Goal: Task Accomplishment & Management: Use online tool/utility

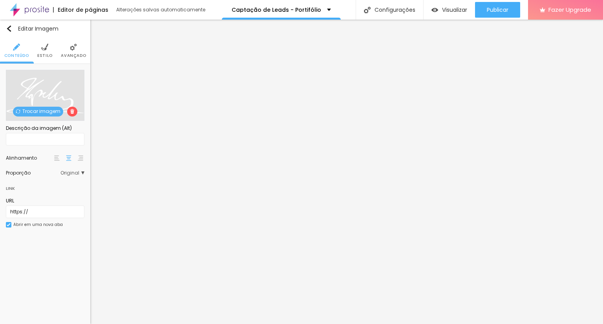
click at [39, 113] on span "Trocar imagem" at bounding box center [38, 112] width 50 height 10
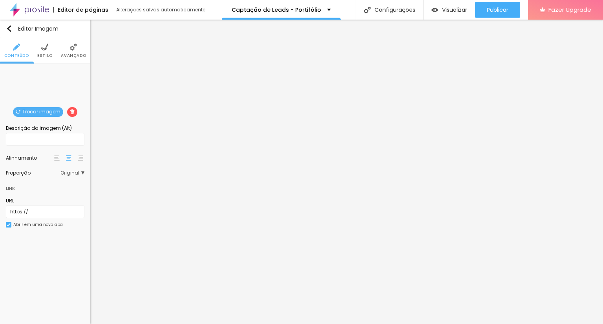
click at [42, 50] on img at bounding box center [44, 47] width 7 height 7
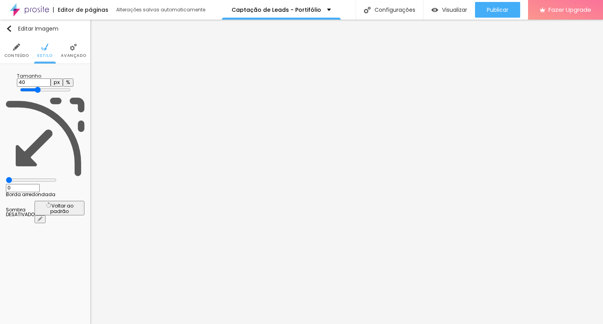
drag, startPoint x: 33, startPoint y: 87, endPoint x: 33, endPoint y: 82, distance: 5.1
click at [29, 87] on div at bounding box center [45, 90] width 51 height 7
type input "35"
type input "30"
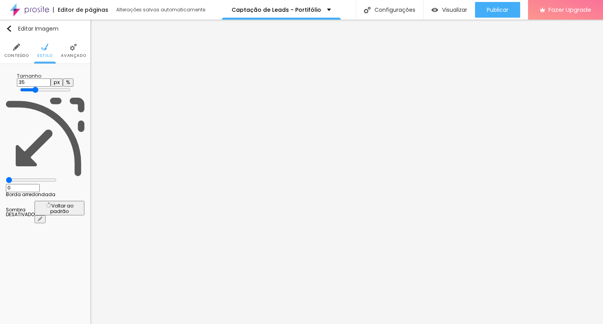
type input "30"
type input "25"
type input "20"
drag, startPoint x: 33, startPoint y: 81, endPoint x: 17, endPoint y: 82, distance: 15.7
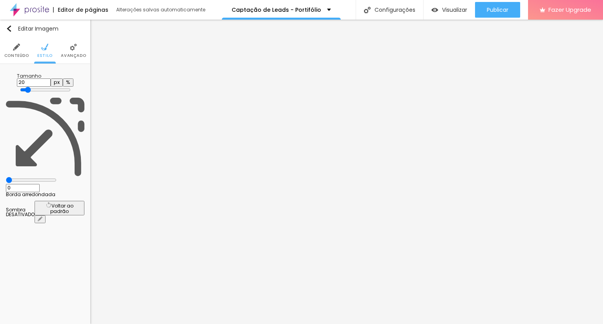
type input "20"
click at [20, 87] on input "range" at bounding box center [45, 90] width 51 height 6
type input "6"
type input "44"
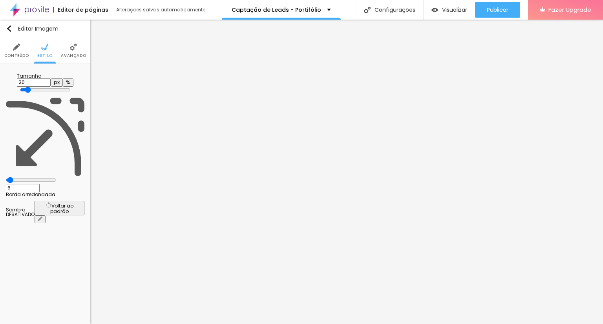
type input "44"
type input "56"
type input "63"
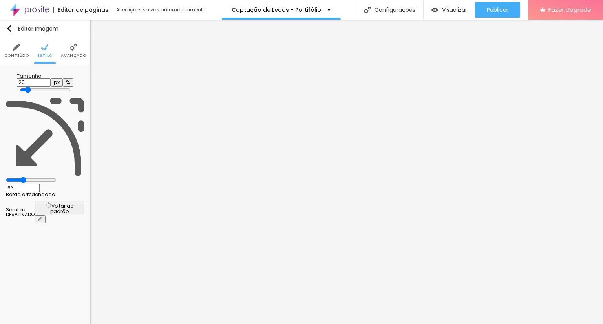
type input "71"
type input "74"
type input "75"
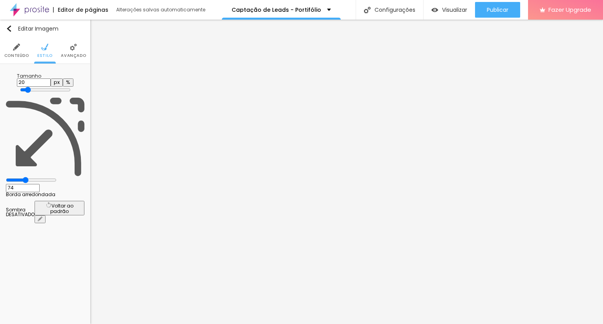
type input "75"
type input "77"
type input "81"
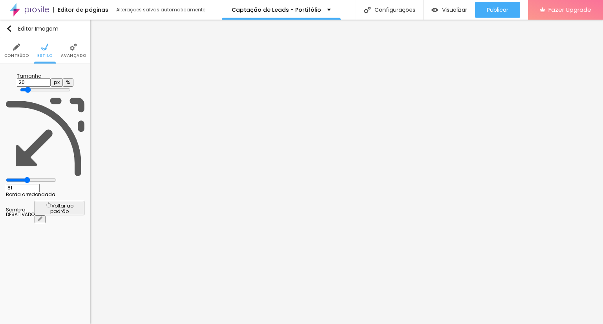
type input "83"
type input "86"
type input "87"
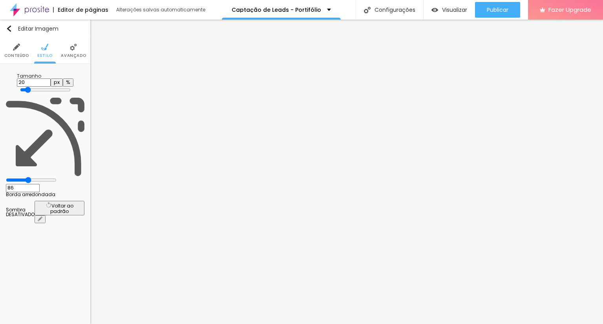
type input "87"
type input "90"
type input "95"
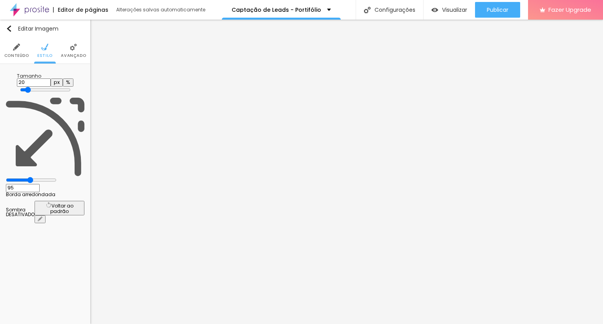
type input "98"
type input "103"
type input "106"
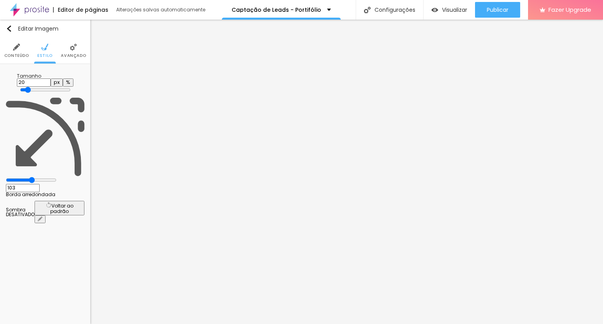
type input "106"
type input "108"
type input "111"
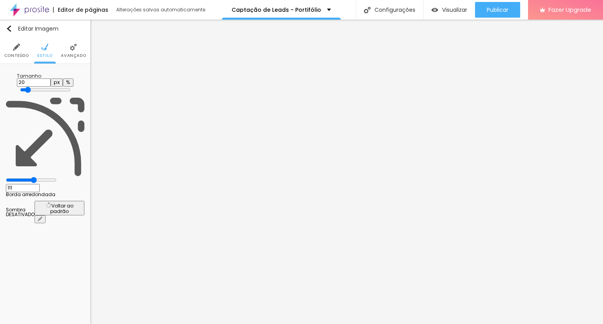
type input "112"
drag, startPoint x: 19, startPoint y: 98, endPoint x: 44, endPoint y: 97, distance: 24.4
type input "111"
click at [45, 177] on input "range" at bounding box center [31, 180] width 51 height 6
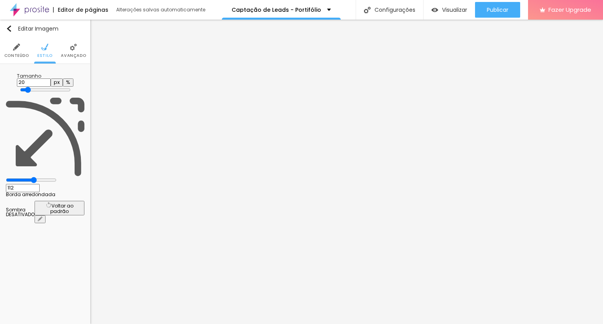
type input "111"
type input "103"
type input "98"
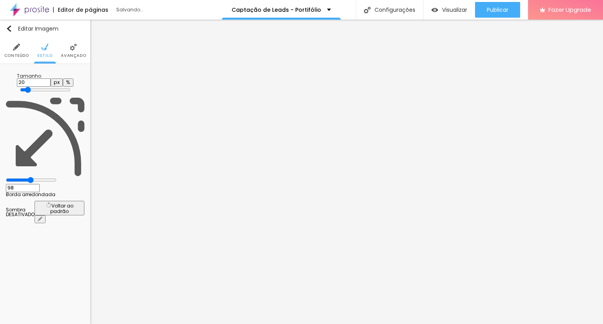
type input "92"
type input "69"
type input "21"
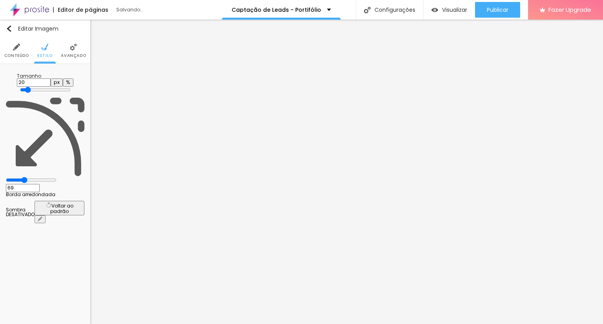
type input "21"
type input "0"
drag, startPoint x: 44, startPoint y: 97, endPoint x: 50, endPoint y: 81, distance: 17.1
type input "0"
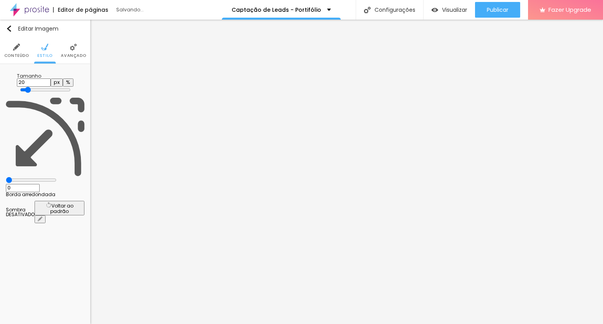
click at [6, 177] on input "range" at bounding box center [31, 180] width 51 height 6
type input "25"
type input "30"
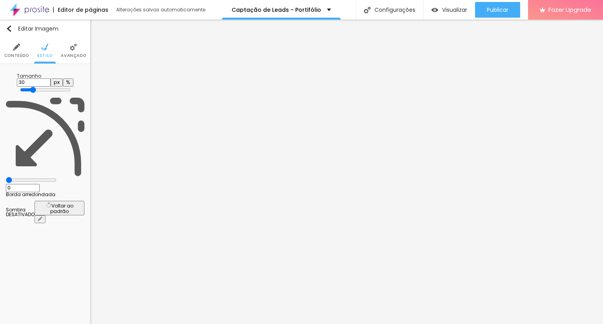
type input "35"
type input "30"
type input "25"
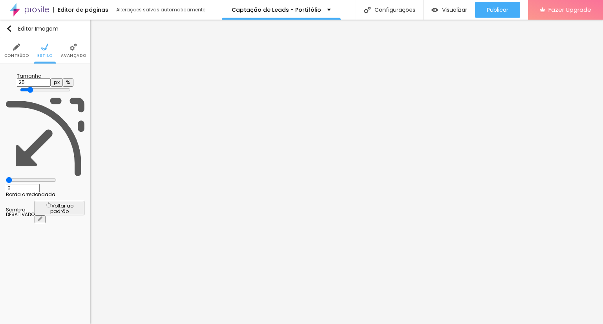
drag, startPoint x: 17, startPoint y: 82, endPoint x: 28, endPoint y: 82, distance: 11.0
type input "25"
click at [22, 87] on input "range" at bounding box center [45, 90] width 51 height 6
drag, startPoint x: 58, startPoint y: 118, endPoint x: 70, endPoint y: 117, distance: 12.3
click at [35, 208] on span "Sombra DESATIVADO" at bounding box center [20, 212] width 29 height 9
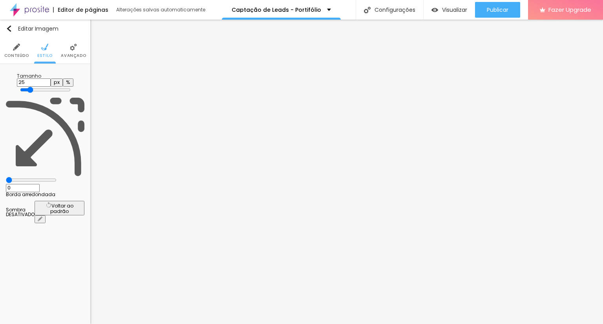
click at [72, 201] on button "Voltar ao padrão" at bounding box center [60, 208] width 50 height 15
click at [46, 216] on button "button" at bounding box center [40, 220] width 11 height 8
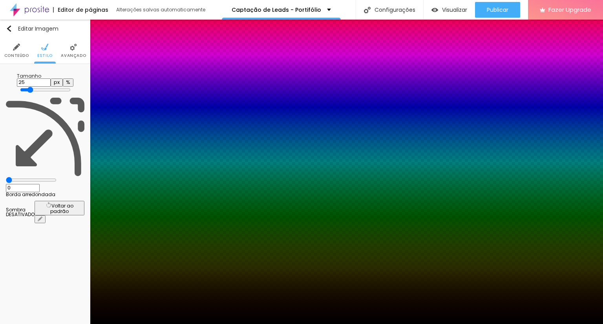
click at [134, 324] on div at bounding box center [301, 329] width 603 height 0
drag, startPoint x: 26, startPoint y: 148, endPoint x: 38, endPoint y: 142, distance: 13.2
click at [28, 324] on div at bounding box center [301, 324] width 603 height 0
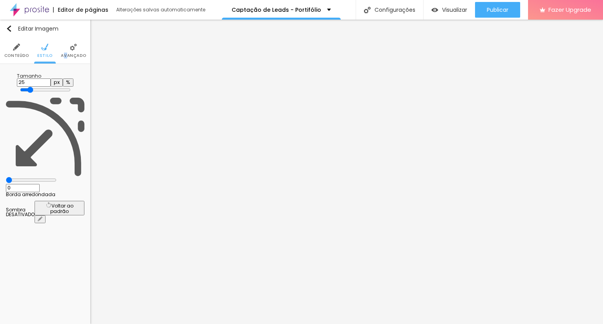
click at [66, 50] on li "Avançado" at bounding box center [73, 51] width 25 height 26
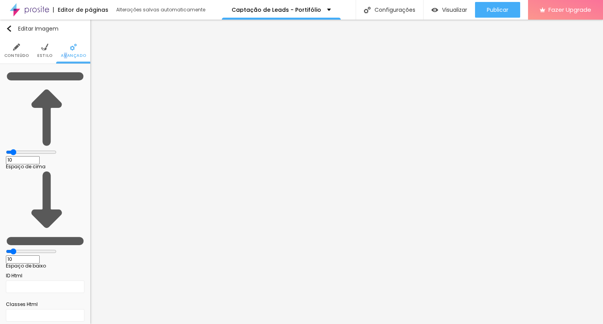
click at [15, 44] on img at bounding box center [16, 47] width 7 height 7
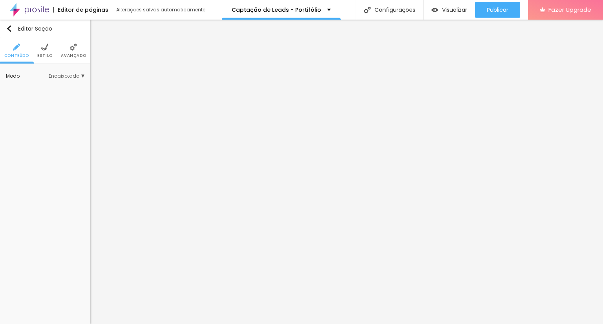
click at [40, 57] on span "Estilo" at bounding box center [44, 56] width 15 height 4
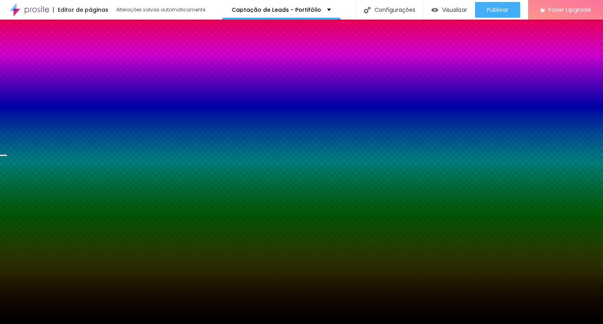
click at [45, 112] on span "Trocar imagem" at bounding box center [38, 112] width 50 height 10
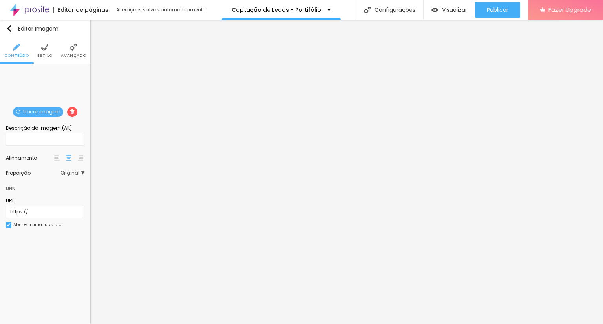
click at [37, 113] on span "Trocar imagem" at bounding box center [38, 112] width 50 height 10
click at [46, 52] on li "Estilo" at bounding box center [44, 51] width 15 height 26
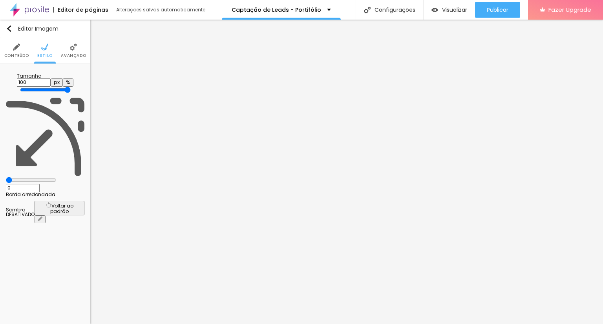
type input "90"
type input "55"
type input "50"
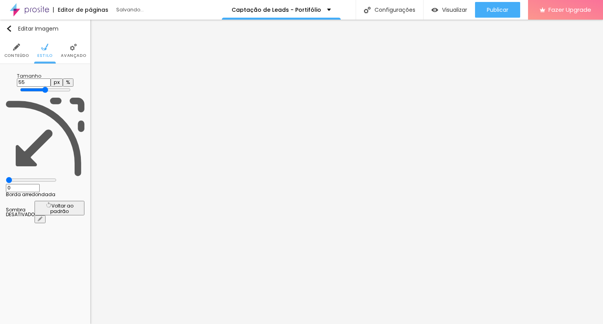
type input "50"
type input "55"
type input "60"
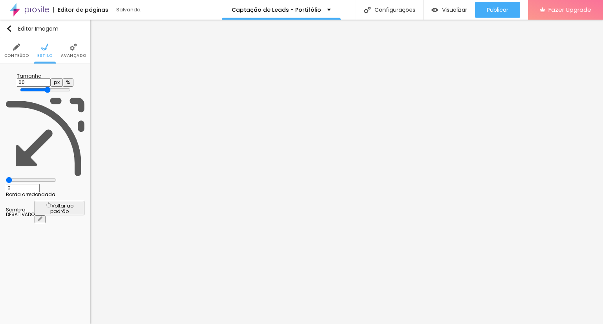
type input "75"
type input "80"
type input "90"
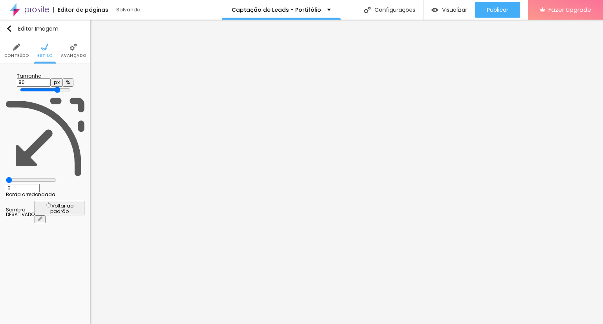
type input "90"
type input "100"
drag, startPoint x: 75, startPoint y: 85, endPoint x: 122, endPoint y: 76, distance: 48.7
click at [71, 87] on input "range" at bounding box center [45, 90] width 51 height 6
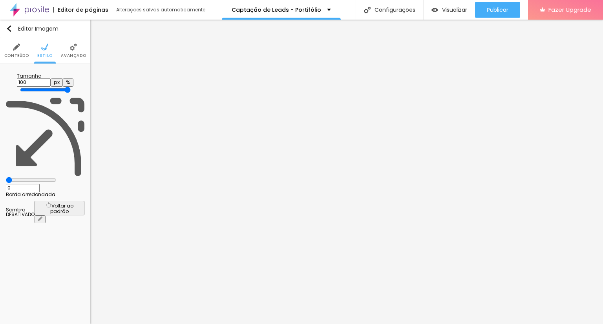
click at [75, 47] on img at bounding box center [73, 47] width 7 height 7
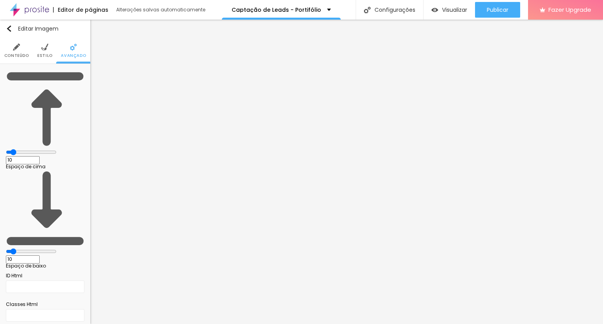
click at [11, 52] on li "Conteúdo" at bounding box center [16, 51] width 25 height 26
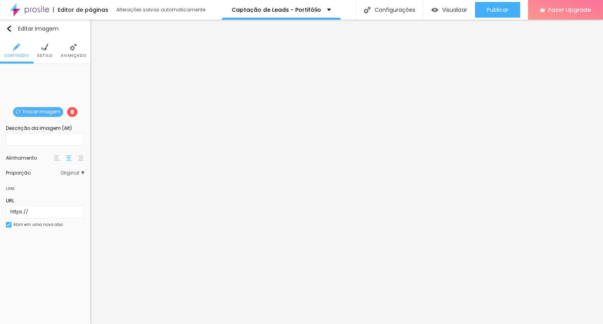
click at [48, 110] on span "Trocar imagem" at bounding box center [38, 112] width 50 height 10
click at [47, 109] on span "Trocar imagem" at bounding box center [38, 112] width 50 height 10
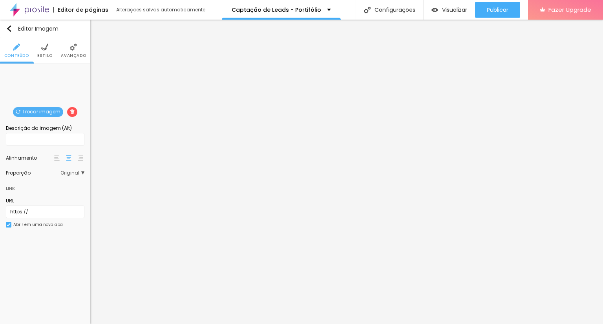
drag, startPoint x: 44, startPoint y: 57, endPoint x: 49, endPoint y: 57, distance: 4.8
click at [44, 57] on span "Estilo" at bounding box center [44, 56] width 15 height 4
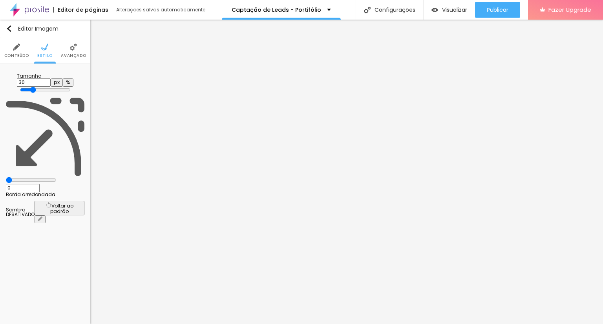
type input "25"
type input "20"
type input "15"
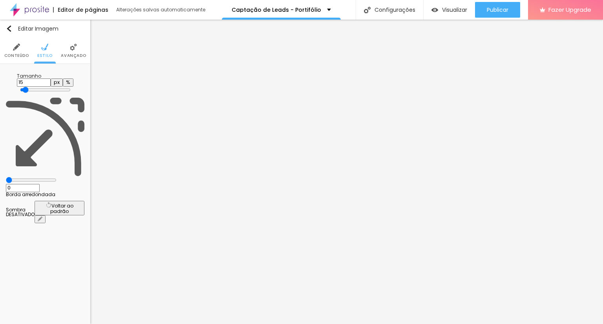
drag, startPoint x: 25, startPoint y: 84, endPoint x: 14, endPoint y: 86, distance: 11.4
type input "15"
click at [20, 87] on input "range" at bounding box center [45, 90] width 51 height 6
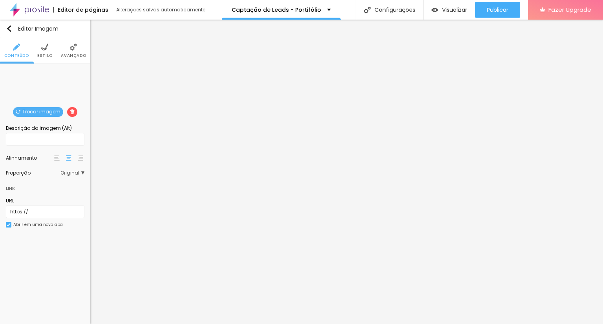
click at [35, 113] on span "Trocar imagem" at bounding box center [38, 112] width 50 height 10
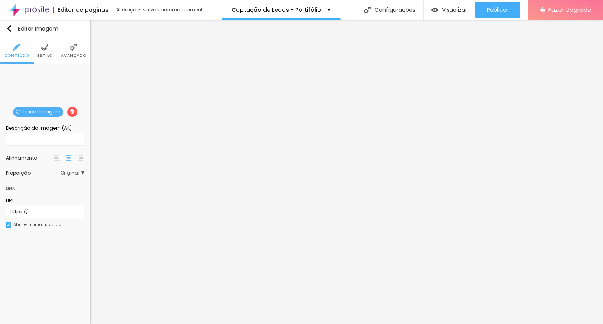
click at [41, 224] on div "Abrir em uma nova aba" at bounding box center [37, 225] width 49 height 4
click at [27, 226] on div "Abrir em uma nova aba" at bounding box center [37, 225] width 49 height 4
click at [50, 47] on li "Estilo" at bounding box center [44, 51] width 15 height 26
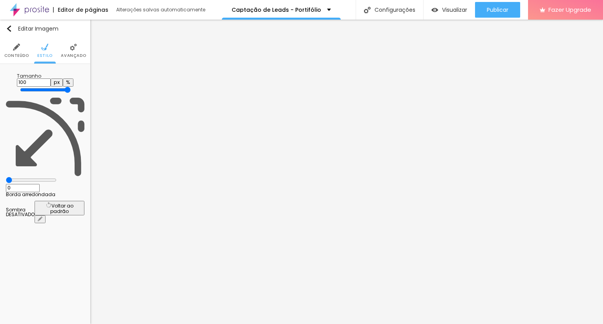
click at [73, 49] on img at bounding box center [73, 47] width 7 height 7
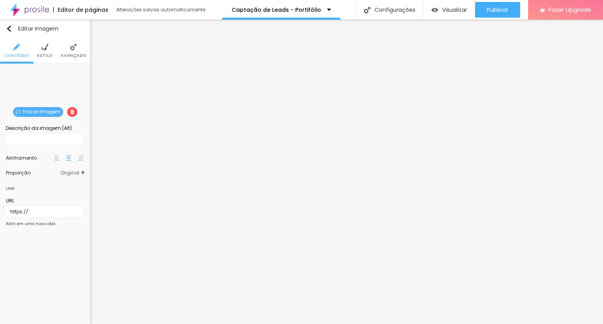
drag, startPoint x: 38, startPoint y: 50, endPoint x: 42, endPoint y: 55, distance: 5.6
click at [39, 51] on li "Estilo" at bounding box center [44, 51] width 15 height 26
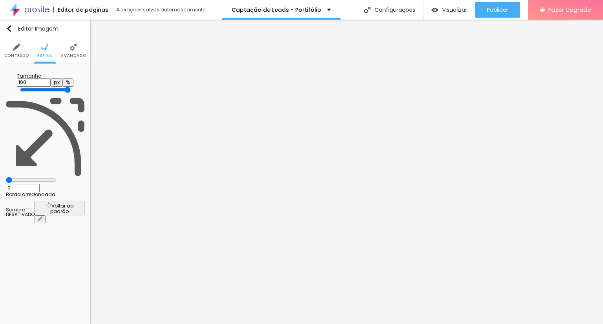
click at [72, 56] on span "Avançado" at bounding box center [73, 56] width 25 height 4
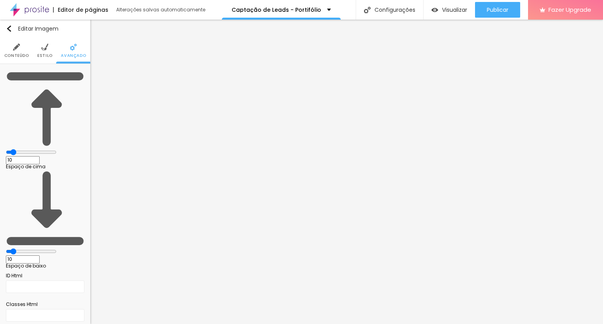
type input "11"
type input "12"
type input "13"
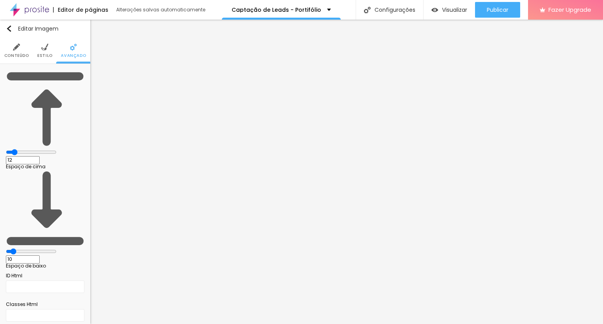
type input "13"
type input "14"
type input "15"
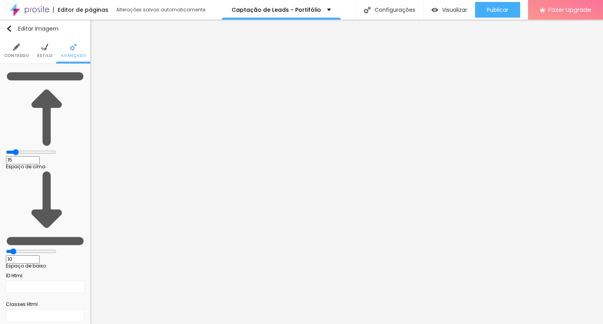
type input "17"
type input "28"
type input "33"
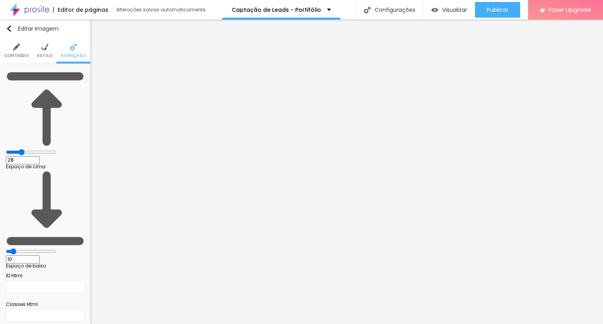
type input "33"
type input "34"
type input "35"
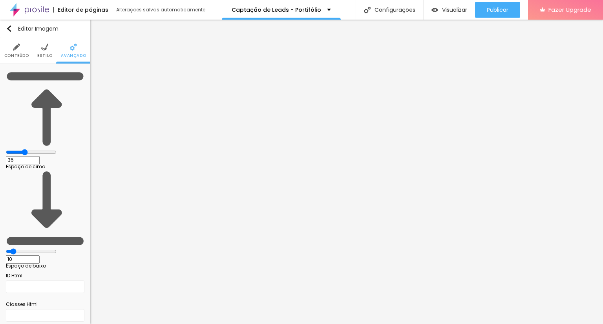
type input "37"
type input "38"
type input "39"
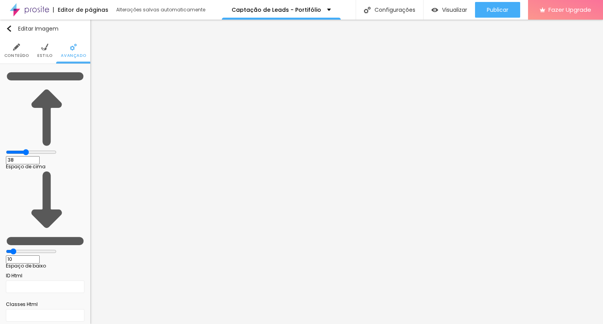
type input "39"
type input "40"
type input "41"
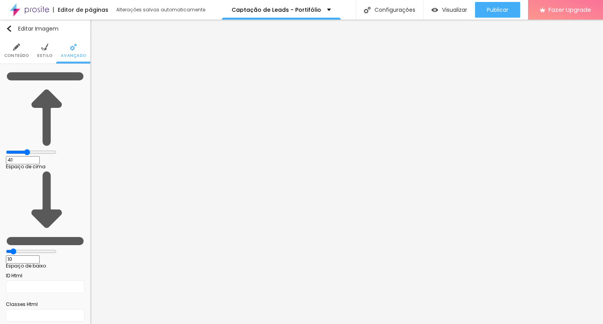
type input "45"
type input "49"
type input "56"
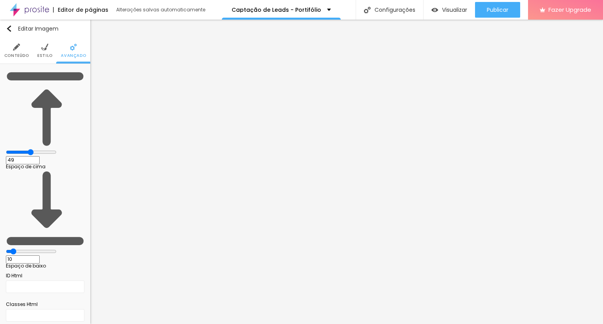
type input "56"
type input "58"
type input "62"
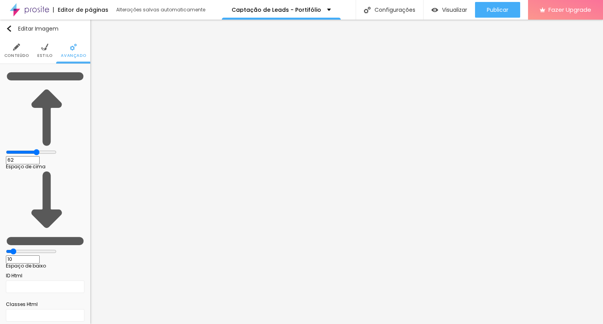
type input "67"
type input "70"
type input "74"
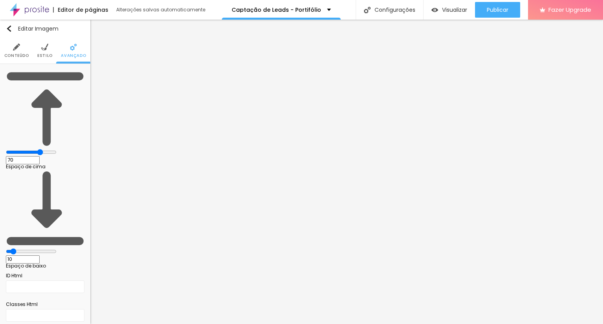
type input "74"
type input "77"
type input "80"
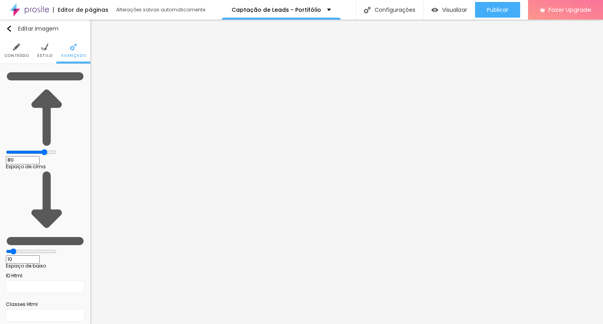
type input "84"
type input "87"
type input "91"
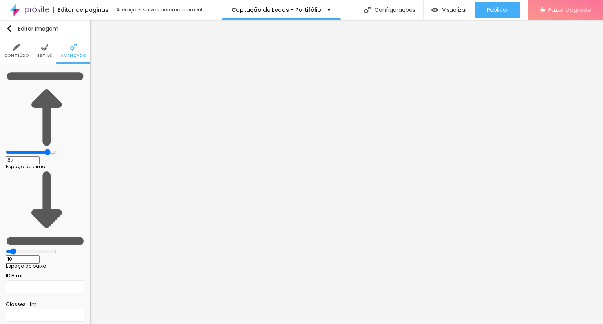
type input "91"
type input "98"
type input "100"
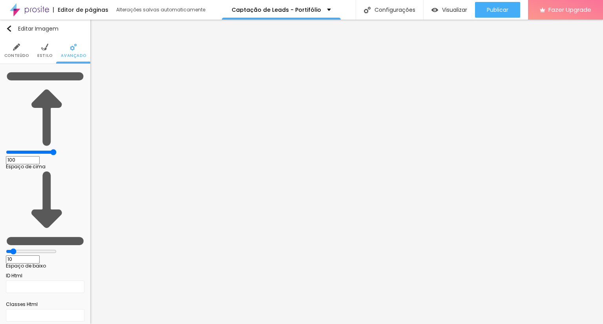
type input "98"
type input "76"
type input "73"
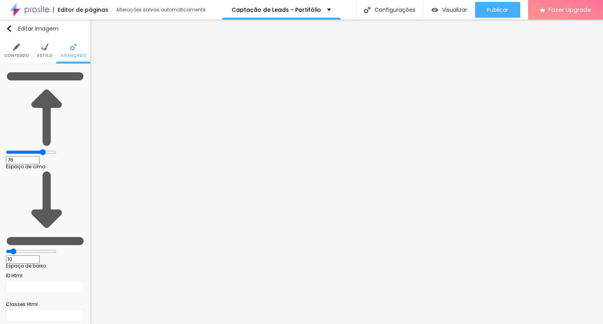
type input "73"
type input "69"
type input "62"
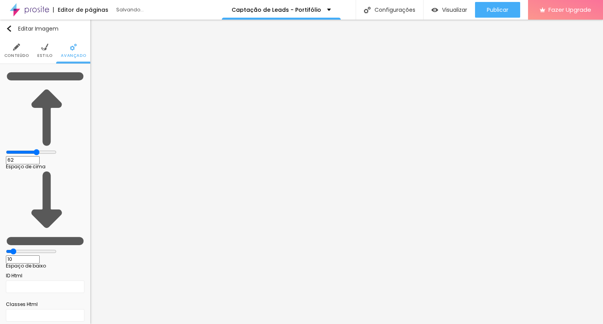
type input "59"
type input "56"
type input "53"
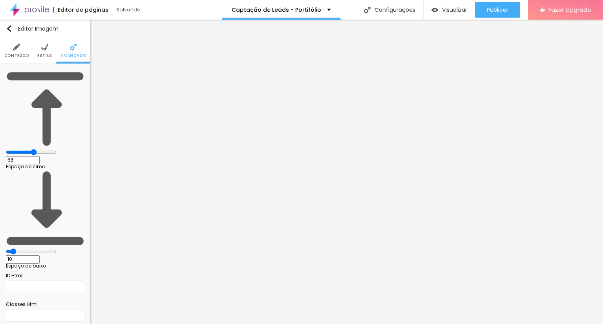
type input "53"
type input "48"
type input "43"
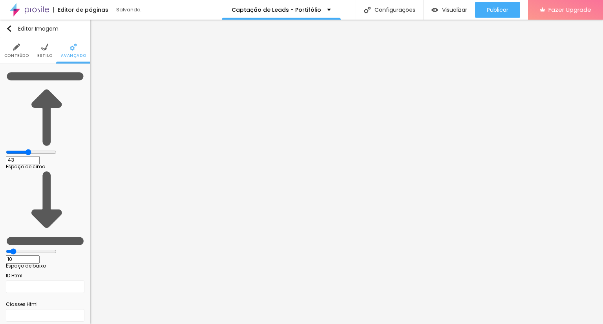
type input "35"
type input "26"
type input "16"
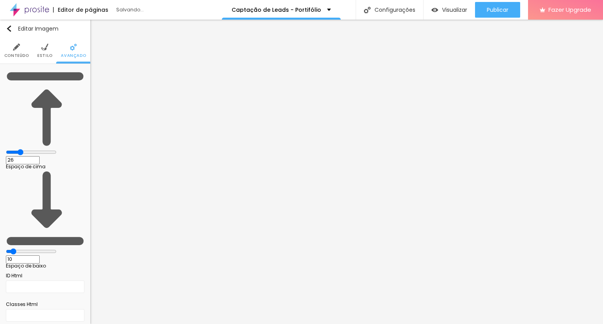
type input "16"
type input "4"
type input "0"
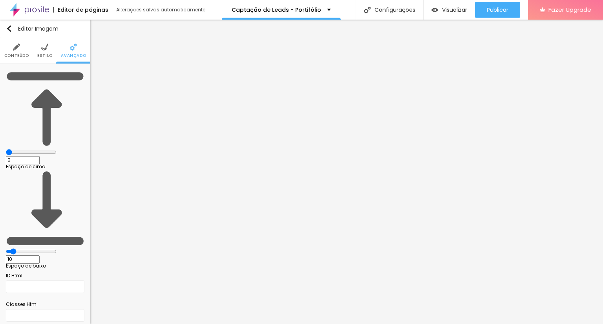
type input "1"
type input "11"
type input "24"
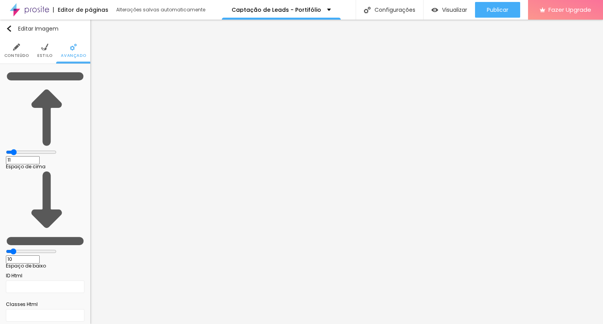
type input "24"
type input "45"
type input "50"
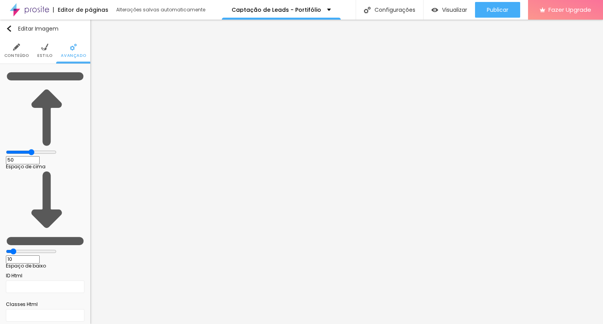
type input "55"
type input "59"
drag, startPoint x: 24, startPoint y: 77, endPoint x: 0, endPoint y: 90, distance: 26.7
click at [6, 149] on input "range" at bounding box center [31, 152] width 51 height 6
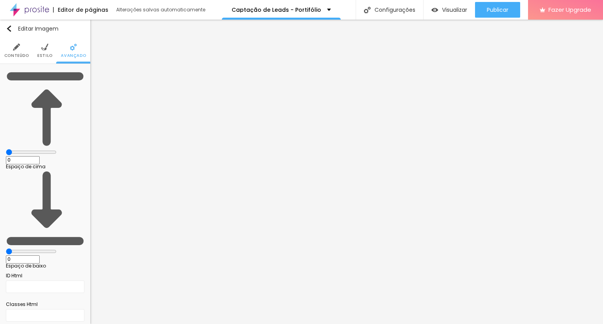
drag, startPoint x: 38, startPoint y: 89, endPoint x: 0, endPoint y: 103, distance: 41.1
click at [6, 249] on input "range" at bounding box center [31, 252] width 51 height 6
click at [11, 49] on li "Conteúdo" at bounding box center [16, 51] width 25 height 26
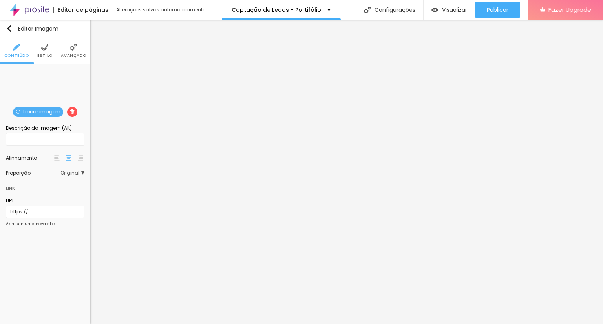
click at [66, 54] on span "Avançado" at bounding box center [73, 56] width 25 height 4
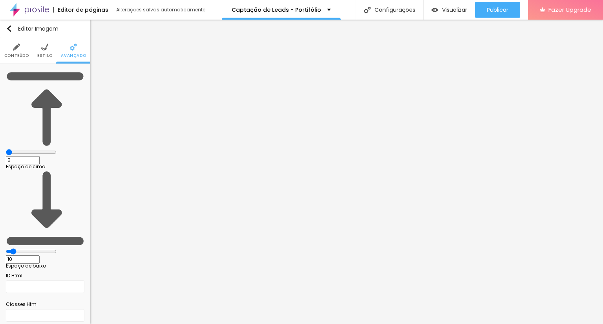
drag, startPoint x: 14, startPoint y: 79, endPoint x: 0, endPoint y: 79, distance: 13.8
click at [6, 149] on input "range" at bounding box center [31, 152] width 51 height 6
drag, startPoint x: 22, startPoint y: 91, endPoint x: 14, endPoint y: 91, distance: 7.9
click at [6, 249] on input "range" at bounding box center [31, 252] width 51 height 6
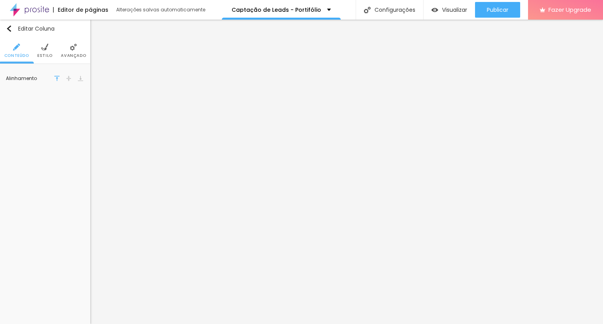
click at [45, 46] on img at bounding box center [44, 47] width 7 height 7
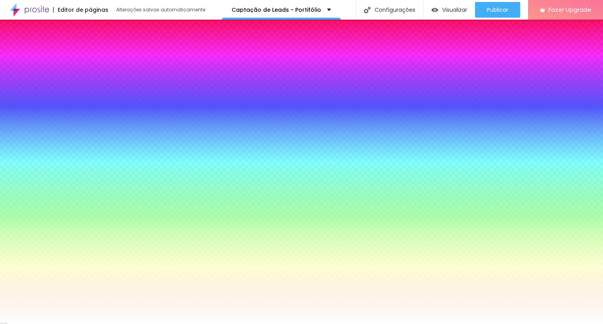
click at [2, 27] on button "Editar Coluna" at bounding box center [45, 29] width 90 height 18
click at [13, 32] on button "Editar Coluna" at bounding box center [45, 29] width 90 height 18
click at [9, 28] on img "button" at bounding box center [9, 29] width 6 height 6
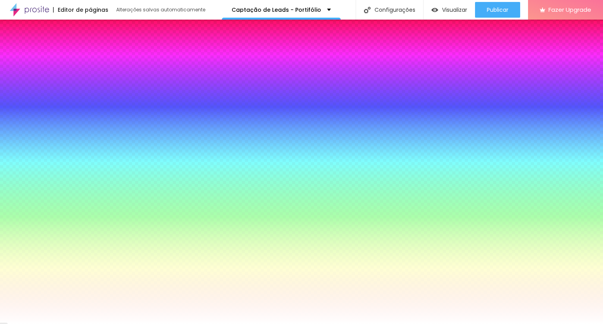
click at [9, 28] on img "button" at bounding box center [9, 29] width 6 height 6
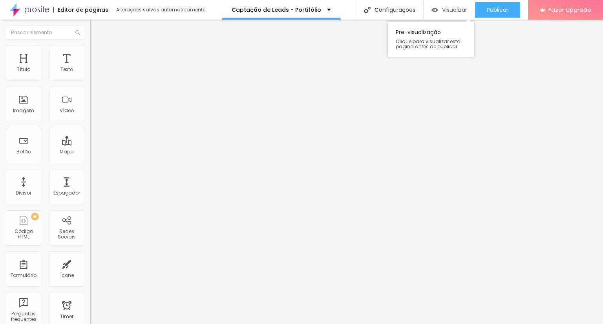
click at [446, 13] on div "Visualizar" at bounding box center [449, 10] width 36 height 16
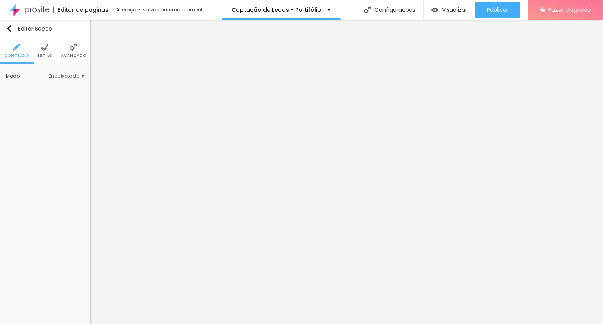
click at [40, 52] on li "Estilo" at bounding box center [44, 51] width 15 height 26
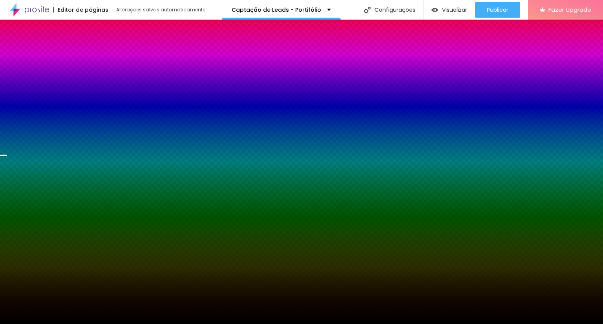
click at [74, 48] on img at bounding box center [73, 47] width 7 height 7
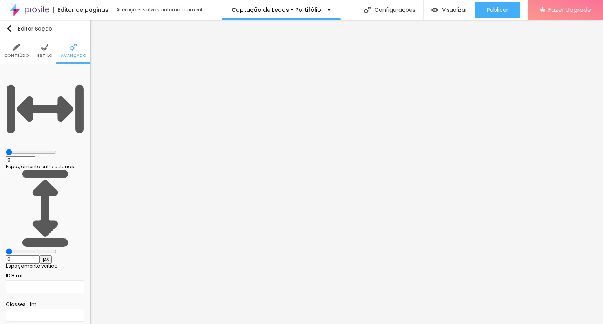
click at [16, 48] on img at bounding box center [16, 47] width 7 height 7
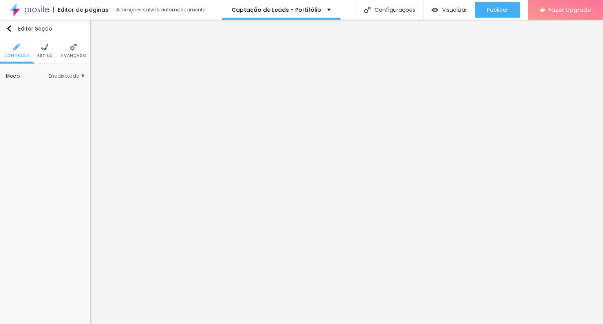
click at [35, 48] on ul "Conteúdo Estilo Avançado" at bounding box center [45, 51] width 90 height 26
click at [47, 55] on span "Estilo" at bounding box center [44, 56] width 15 height 4
click at [69, 51] on li "Avançado" at bounding box center [73, 51] width 25 height 26
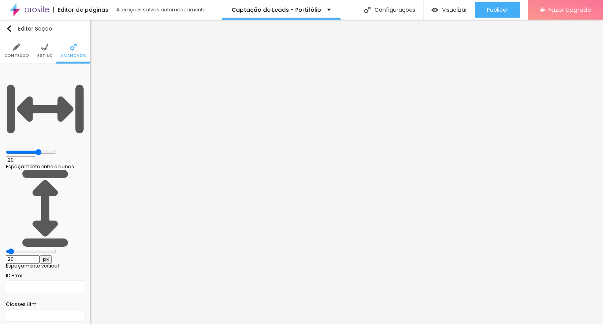
click at [53, 50] on ul "Conteúdo Estilo Avançado" at bounding box center [45, 51] width 90 height 26
click at [43, 52] on li "Estilo" at bounding box center [44, 51] width 15 height 26
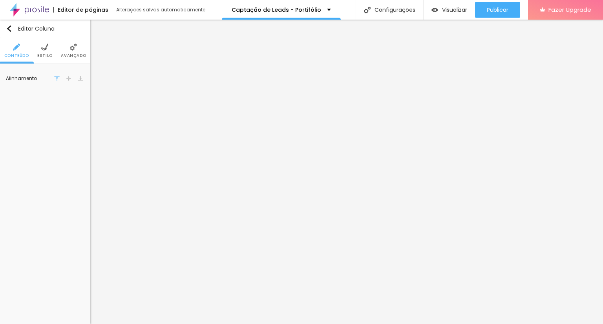
click at [40, 46] on li "Estilo" at bounding box center [44, 51] width 15 height 26
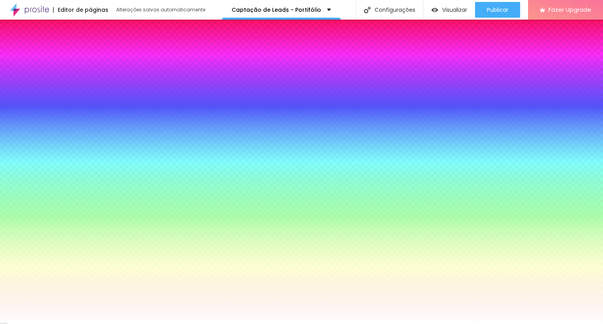
click at [68, 48] on li "Avançado" at bounding box center [73, 51] width 25 height 26
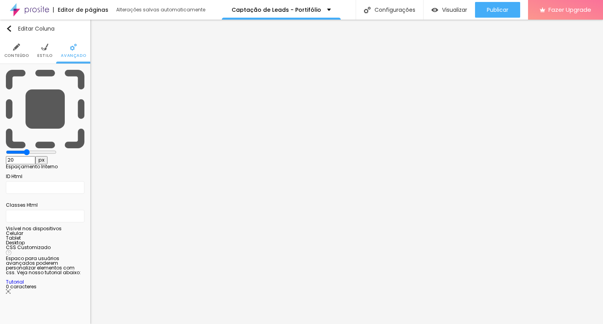
click at [54, 49] on ul "Conteúdo Estilo Avançado" at bounding box center [45, 51] width 90 height 26
click at [42, 51] on li "Estilo" at bounding box center [44, 51] width 15 height 26
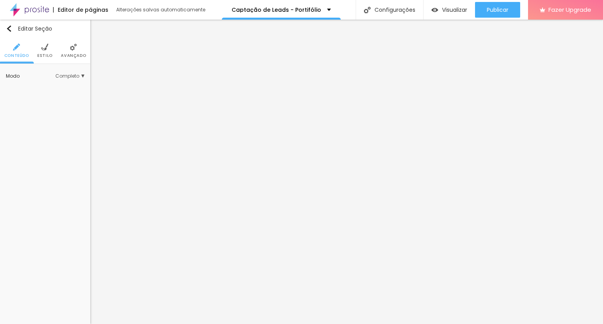
click at [46, 48] on img at bounding box center [44, 47] width 7 height 7
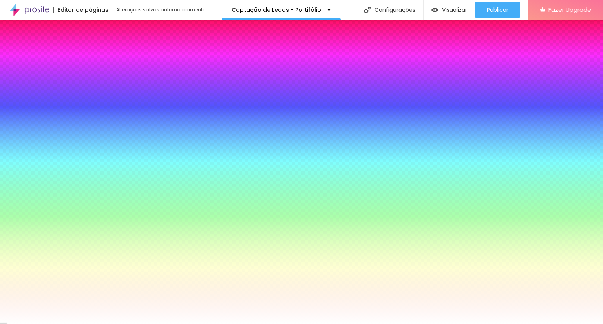
click at [37, 108] on span "Trocar imagem" at bounding box center [38, 112] width 50 height 10
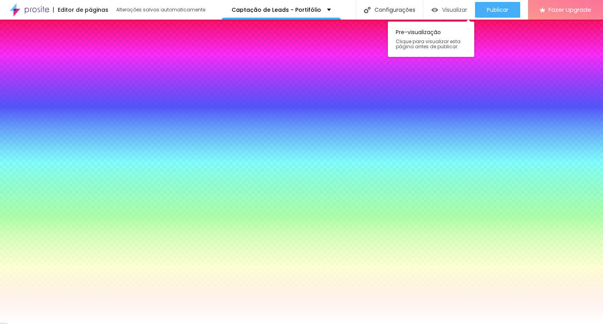
click at [453, 7] on span "Visualizar" at bounding box center [454, 10] width 25 height 6
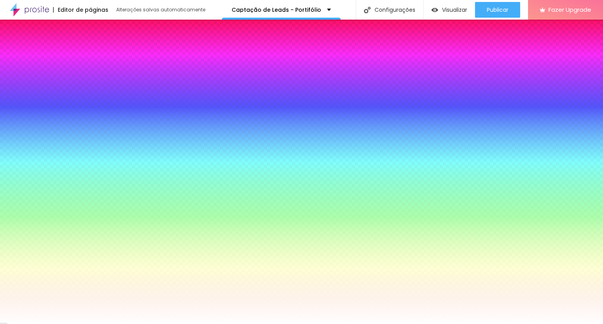
click at [45, 75] on div "Trocar imagem" at bounding box center [45, 75] width 0 height 0
click at [41, 108] on span "Trocar imagem" at bounding box center [38, 112] width 50 height 10
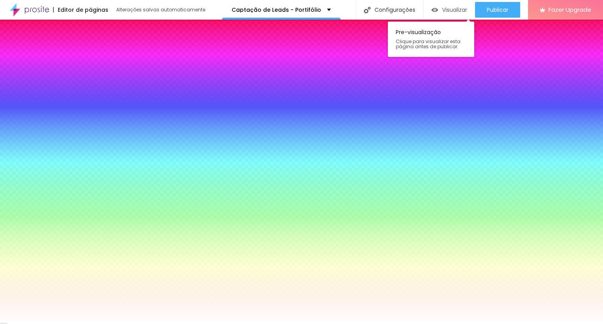
click at [452, 15] on div "Visualizar" at bounding box center [449, 10] width 36 height 16
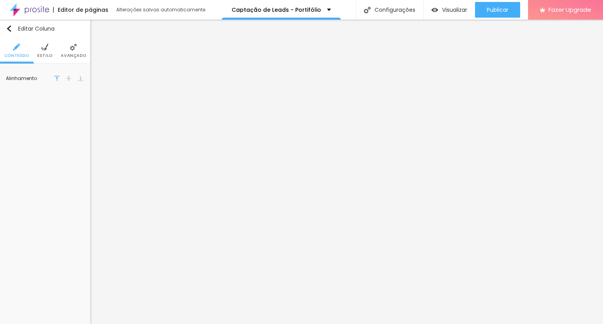
click at [55, 51] on ul "Conteúdo Estilo Avançado" at bounding box center [45, 51] width 90 height 26
click at [48, 49] on img at bounding box center [44, 47] width 7 height 7
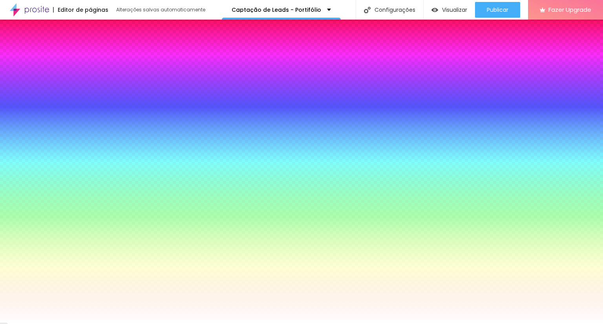
click at [76, 38] on li "Avançado" at bounding box center [73, 51] width 25 height 26
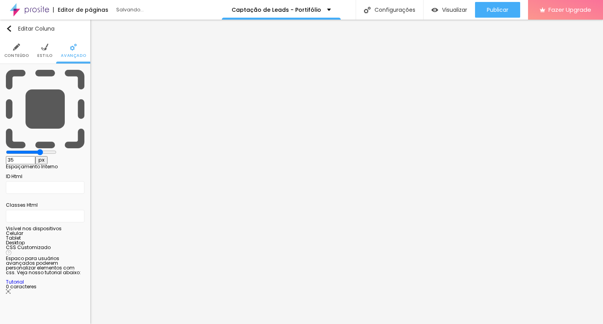
drag, startPoint x: 31, startPoint y: 75, endPoint x: 40, endPoint y: 77, distance: 9.2
click at [41, 149] on input "range" at bounding box center [31, 152] width 51 height 6
drag, startPoint x: 33, startPoint y: 80, endPoint x: 11, endPoint y: 85, distance: 22.5
click at [11, 85] on div "30 px Espaçamento Interno ID Html Classes Html Visível nos dispositivos Celular…" at bounding box center [45, 182] width 90 height 237
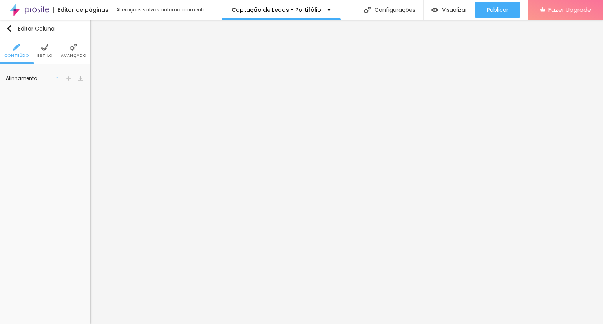
click at [48, 57] on span "Estilo" at bounding box center [44, 56] width 15 height 4
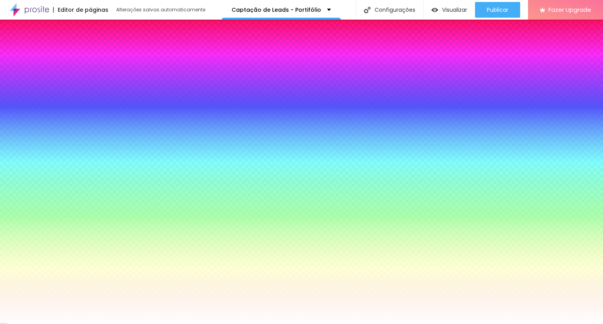
click at [4, 55] on span "Conteúdo" at bounding box center [16, 56] width 25 height 4
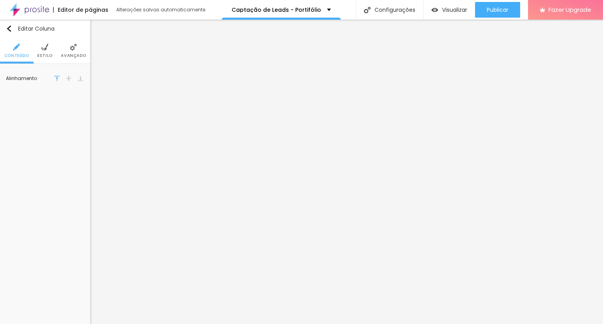
click at [70, 76] on img at bounding box center [68, 78] width 5 height 5
drag, startPoint x: 79, startPoint y: 79, endPoint x: 69, endPoint y: 80, distance: 9.2
click at [78, 79] on img at bounding box center [80, 78] width 5 height 5
click at [54, 82] on div at bounding box center [57, 78] width 8 height 9
click at [82, 49] on li "Avançado" at bounding box center [73, 51] width 25 height 26
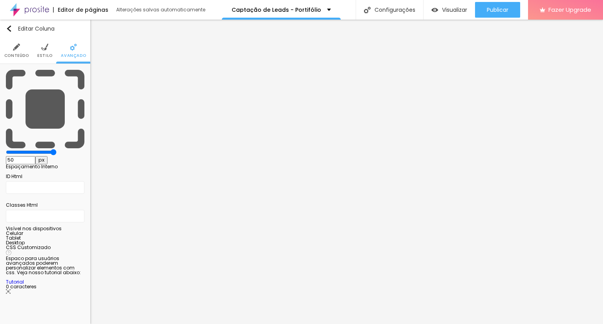
drag, startPoint x: 50, startPoint y: 76, endPoint x: 128, endPoint y: 80, distance: 78.2
click at [57, 149] on input "range" at bounding box center [31, 152] width 51 height 6
click at [454, 5] on div "Visualizar" at bounding box center [449, 10] width 36 height 16
click at [47, 48] on img at bounding box center [44, 47] width 7 height 7
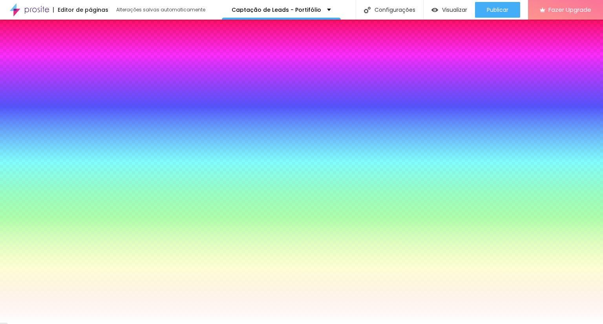
click at [6, 50] on li "Conteúdo" at bounding box center [16, 51] width 25 height 26
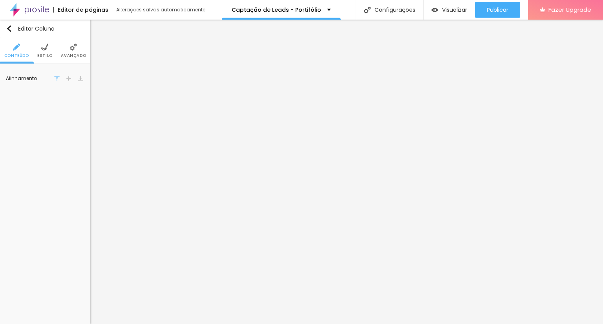
click at [51, 51] on li "Estilo" at bounding box center [44, 51] width 15 height 26
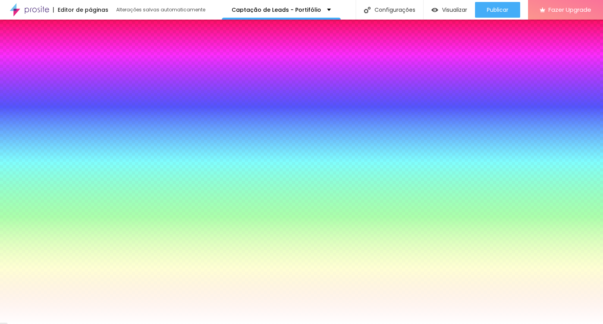
click at [69, 52] on li "Avançado" at bounding box center [73, 51] width 25 height 26
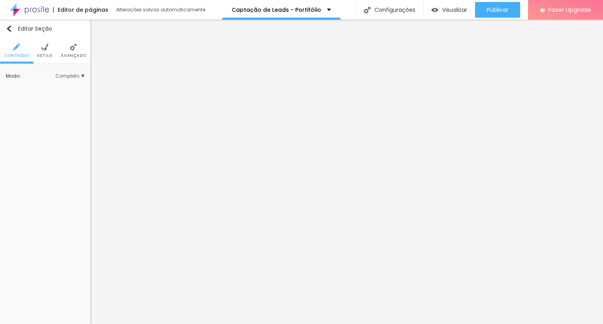
click at [41, 54] on span "Estilo" at bounding box center [44, 56] width 15 height 4
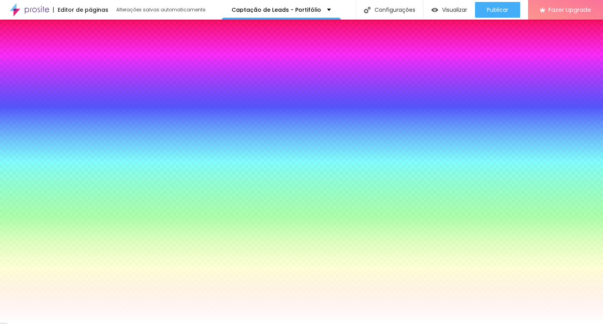
click at [45, 75] on div "Trocar imagem" at bounding box center [45, 75] width 0 height 0
click at [40, 113] on span "Trocar imagem" at bounding box center [38, 112] width 50 height 10
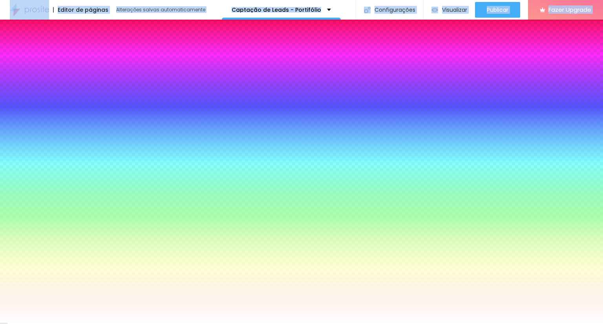
drag, startPoint x: 137, startPoint y: 209, endPoint x: 108, endPoint y: 181, distance: 40.8
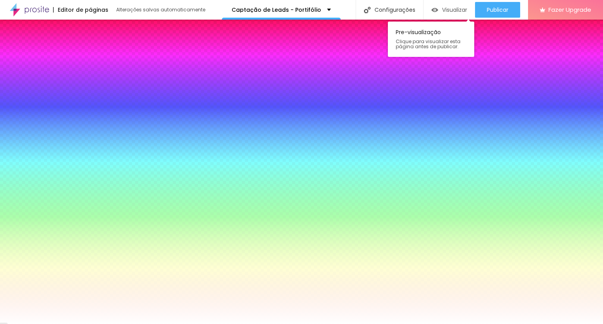
click at [449, 13] on span "Visualizar" at bounding box center [454, 10] width 25 height 6
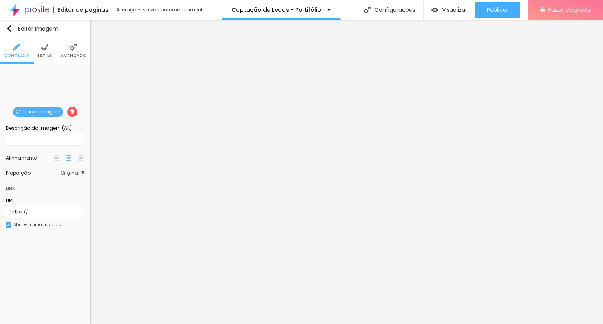
click at [53, 47] on ul "Conteúdo Estilo Avançado" at bounding box center [45, 51] width 90 height 26
click at [48, 44] on img at bounding box center [44, 47] width 7 height 7
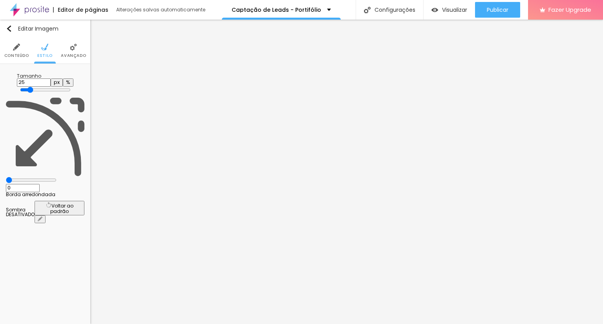
drag, startPoint x: 24, startPoint y: 80, endPoint x: 24, endPoint y: 85, distance: 4.7
click at [37, 87] on div at bounding box center [45, 90] width 51 height 7
drag, startPoint x: 22, startPoint y: 84, endPoint x: 30, endPoint y: 84, distance: 7.9
click at [30, 87] on input "range" at bounding box center [45, 90] width 51 height 6
click at [72, 51] on li "Avançado" at bounding box center [73, 51] width 25 height 26
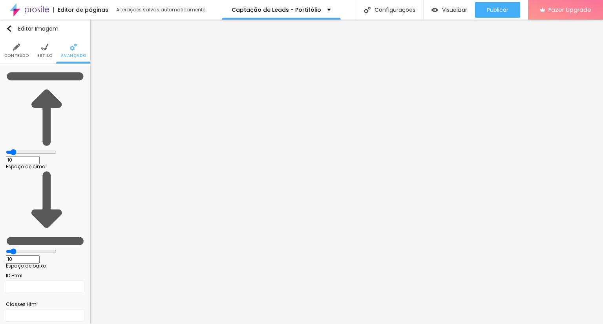
click at [19, 50] on img at bounding box center [16, 47] width 7 height 7
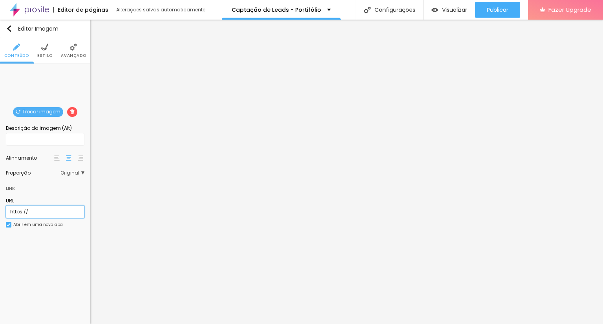
click at [36, 213] on input "https://" at bounding box center [45, 212] width 79 height 13
paste input "[URL][DOMAIN_NAME]"
paste input "text"
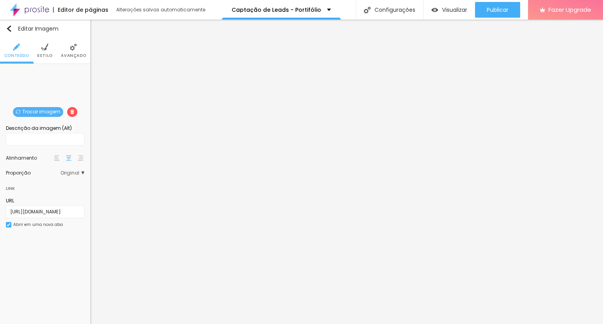
click at [58, 264] on div "Editar Imagem Conteúdo Estilo Avançado Trocar imagem Descrição da imagem (Alt) …" at bounding box center [45, 172] width 90 height 305
click at [450, 2] on div "Visualizar" at bounding box center [449, 10] width 36 height 16
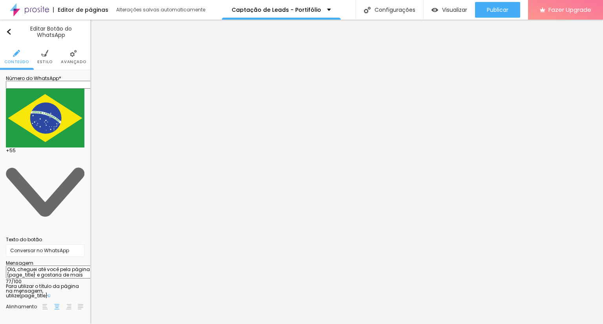
click at [50, 89] on input "text" at bounding box center [53, 85] width 94 height 8
click at [46, 266] on textarea "Olá, cheguei até você pela página {page_title} e gostaria de mais informações" at bounding box center [50, 272] width 89 height 13
click at [46, 245] on input "Conversar no WhatsApp" at bounding box center [45, 251] width 79 height 13
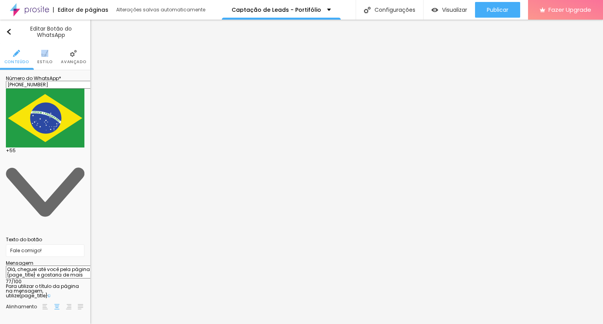
click at [41, 58] on li "Estilo" at bounding box center [44, 57] width 15 height 26
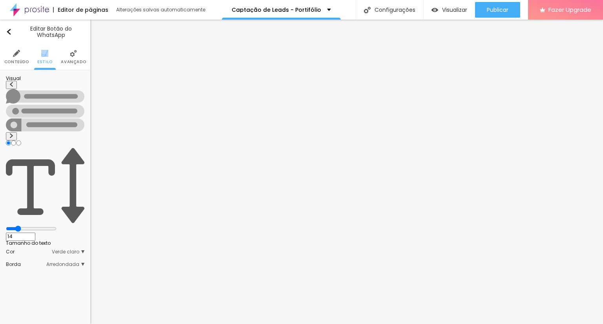
click at [14, 133] on img at bounding box center [11, 135] width 5 height 5
drag, startPoint x: 29, startPoint y: 121, endPoint x: 130, endPoint y: 129, distance: 101.2
click at [57, 226] on input "range" at bounding box center [31, 229] width 51 height 6
click at [86, 142] on div "Visual 18 Tamanho do texto Cor Verde claro Verde claro Verde escuro Borda Arred…" at bounding box center [45, 173] width 90 height 207
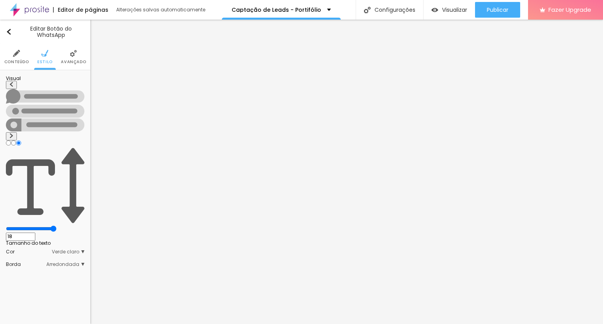
click at [80, 250] on span "Verde claro" at bounding box center [68, 252] width 33 height 5
click at [80, 250] on span "Verde claro" at bounding box center [70, 252] width 27 height 5
click at [82, 258] on div "Borda Arredondada Reta Curvada Arredondada" at bounding box center [45, 264] width 79 height 13
click at [79, 262] on span "Arredondada" at bounding box center [65, 264] width 38 height 5
click at [60, 282] on div "Curvada" at bounding box center [51, 287] width 46 height 10
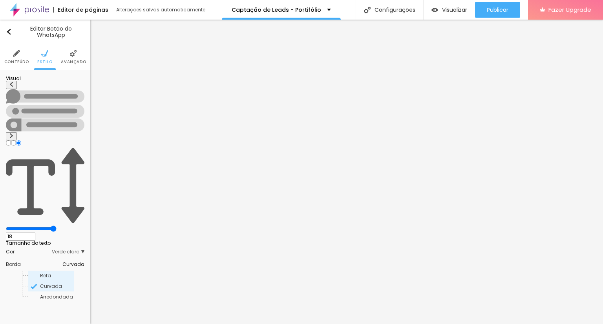
click at [57, 274] on span "Reta" at bounding box center [56, 276] width 33 height 5
click at [62, 282] on div "Curvada" at bounding box center [51, 287] width 46 height 10
click at [6, 97] on div "Visual 18 Tamanho do texto Cor Verde claro Verde claro Verde escuro Borda Curva…" at bounding box center [45, 191] width 90 height 242
click at [8, 89] on button at bounding box center [11, 85] width 11 height 8
click at [37, 196] on div "Visual 18 Tamanho do texto Cor Verde claro Verde claro Verde escuro Borda Curva…" at bounding box center [45, 191] width 90 height 242
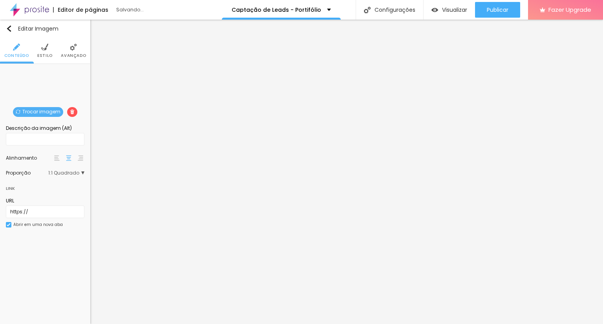
click at [41, 113] on span "Trocar imagem" at bounding box center [38, 112] width 50 height 10
click at [50, 109] on span "Trocar imagem" at bounding box center [38, 112] width 50 height 10
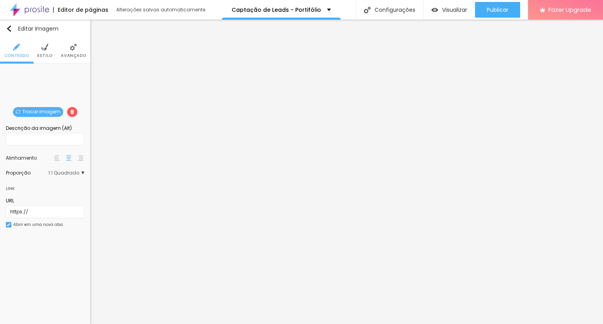
click at [46, 110] on span "Trocar imagem" at bounding box center [38, 112] width 50 height 10
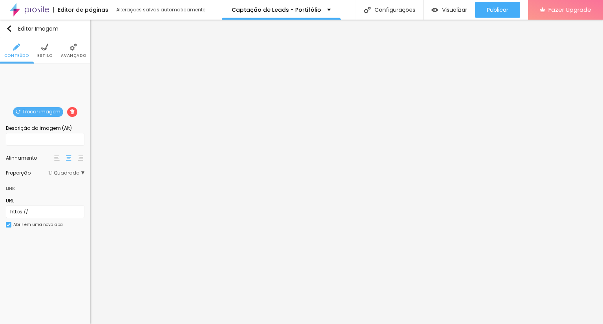
click at [49, 108] on span "Trocar imagem" at bounding box center [38, 112] width 50 height 10
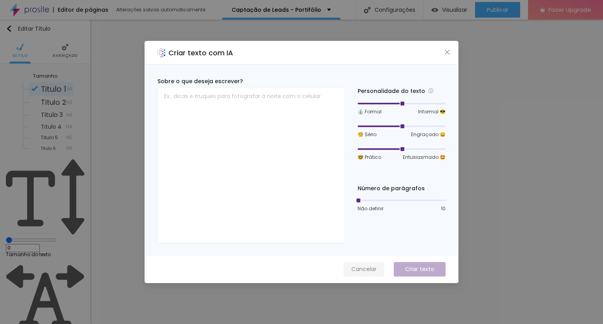
click at [358, 265] on span "Cancelar" at bounding box center [363, 269] width 25 height 8
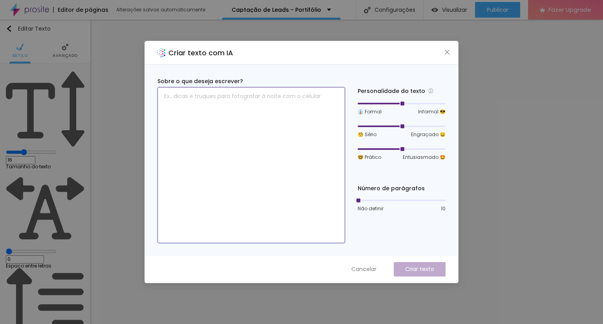
click at [303, 107] on textarea at bounding box center [251, 165] width 188 height 156
click at [268, 115] on textarea at bounding box center [251, 165] width 188 height 156
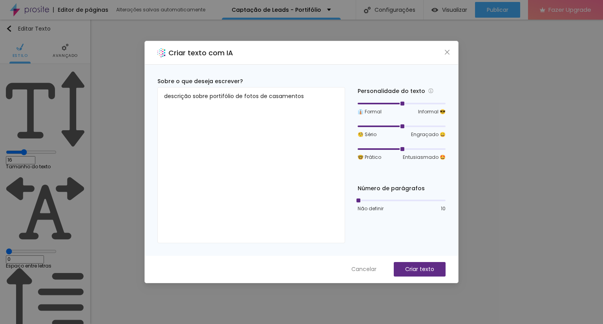
click at [421, 277] on div "Cancelar Criar texto" at bounding box center [301, 269] width 313 height 27
click at [425, 270] on p "Criar texto" at bounding box center [419, 269] width 29 height 8
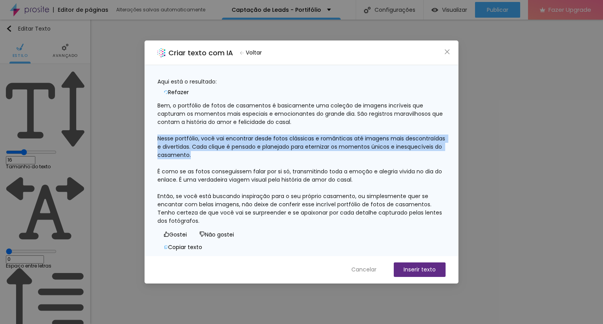
drag, startPoint x: 172, startPoint y: 132, endPoint x: 292, endPoint y: 147, distance: 121.1
click at [291, 148] on div "Bem, o portfólio de fotos de casamentos é basicamente uma coleção de imagens in…" at bounding box center [301, 164] width 288 height 124
copy div "Nesse portfólio, você vai encontrar desde fotos clássicas e românticas até imag…"
click at [361, 274] on button "Cancelar" at bounding box center [364, 270] width 41 height 15
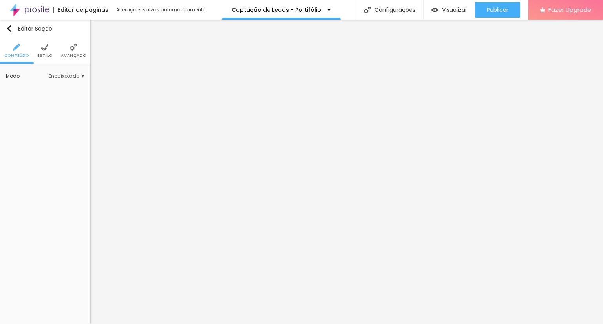
click at [51, 52] on li "Estilo" at bounding box center [44, 51] width 15 height 26
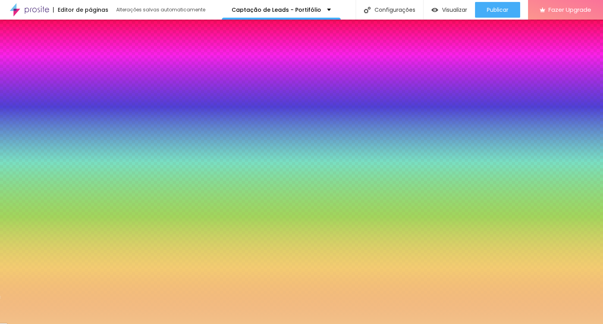
click at [55, 147] on div at bounding box center [45, 147] width 79 height 0
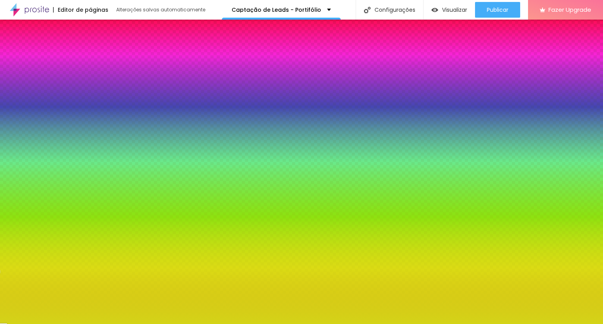
drag, startPoint x: 54, startPoint y: 170, endPoint x: 64, endPoint y: 163, distance: 12.6
click at [64, 155] on div at bounding box center [45, 155] width 79 height 0
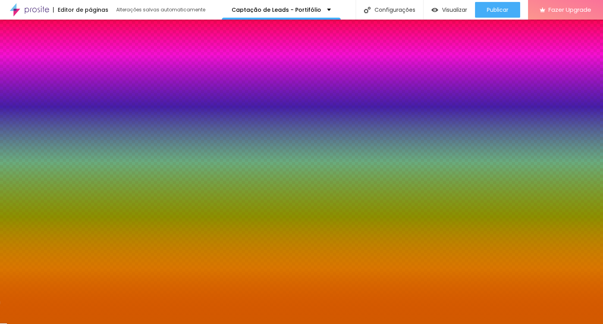
drag, startPoint x: 66, startPoint y: 194, endPoint x: 71, endPoint y: 207, distance: 13.8
click at [71, 207] on div at bounding box center [301, 162] width 603 height 324
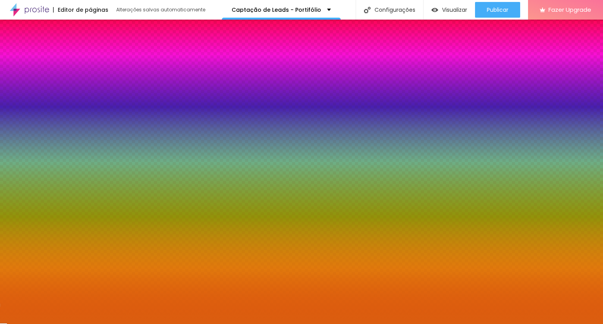
drag, startPoint x: 53, startPoint y: 154, endPoint x: 60, endPoint y: 161, distance: 9.2
click at [60, 161] on div at bounding box center [301, 162] width 603 height 324
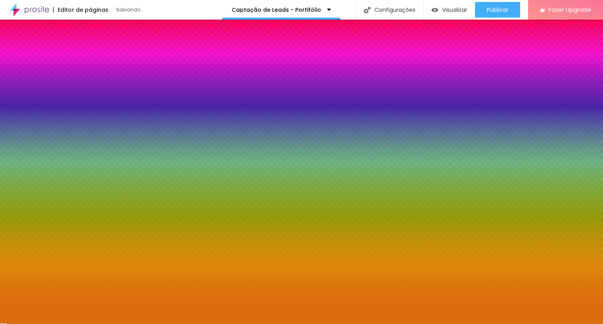
drag, startPoint x: 67, startPoint y: 214, endPoint x: 72, endPoint y: 207, distance: 9.0
click at [72, 207] on div at bounding box center [301, 162] width 603 height 324
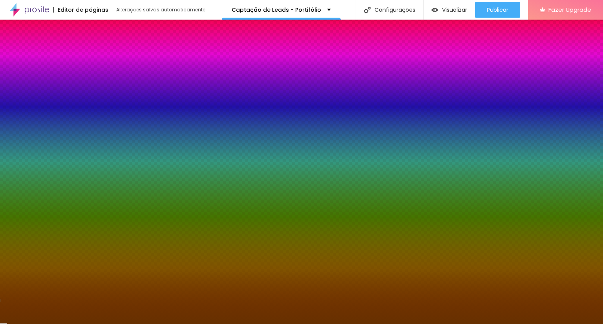
drag, startPoint x: 59, startPoint y: 165, endPoint x: 68, endPoint y: 187, distance: 23.8
click at [68, 155] on div at bounding box center [45, 155] width 79 height 0
click at [78, 294] on div "Editar Seção Conteúdo Estilo Avançado Imagem de fundo Adicionar imagem Efeito d…" at bounding box center [45, 172] width 90 height 305
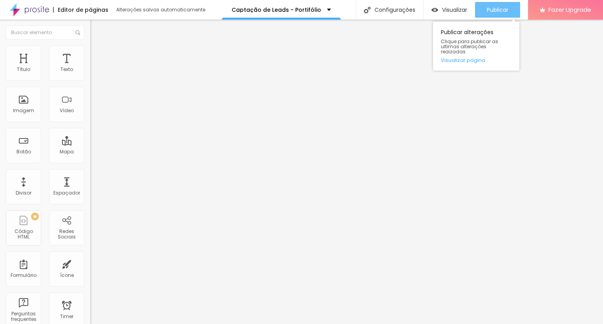
drag, startPoint x: 493, startPoint y: 4, endPoint x: 481, endPoint y: 15, distance: 16.4
click at [493, 4] on div "Publicar" at bounding box center [498, 10] width 22 height 16
